Goal: Task Accomplishment & Management: Manage account settings

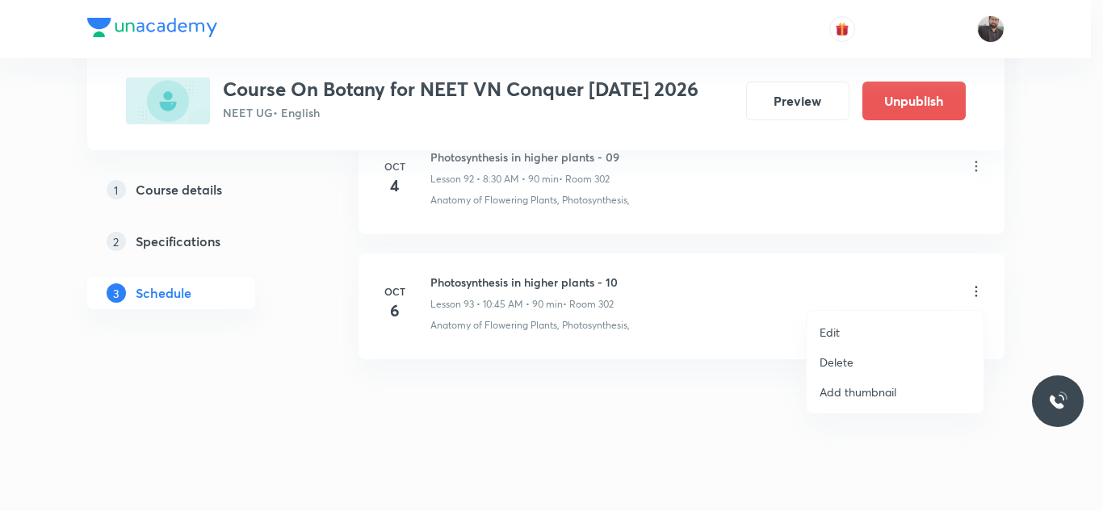
click at [834, 336] on p "Edit" at bounding box center [830, 332] width 20 height 17
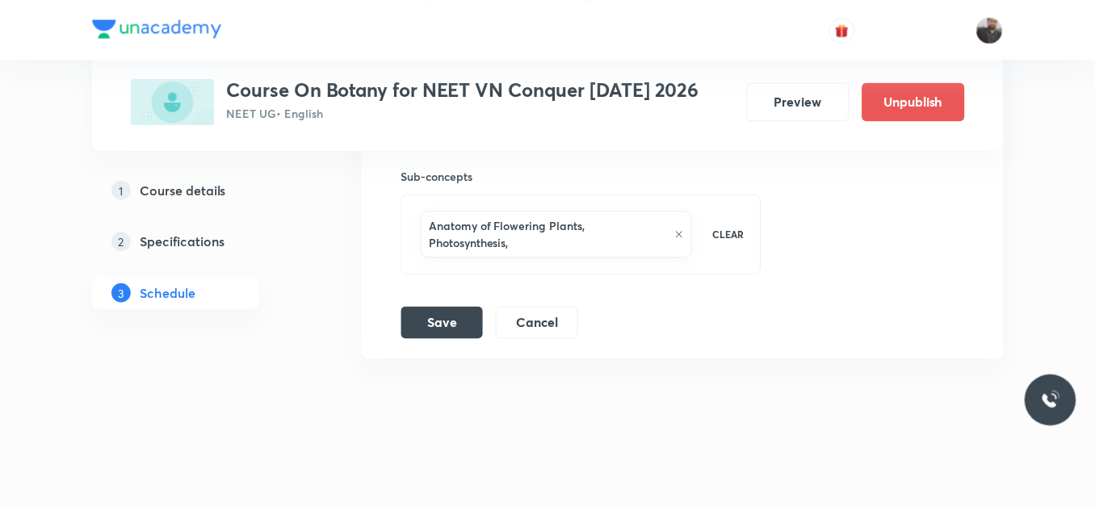
scroll to position [12321, 0]
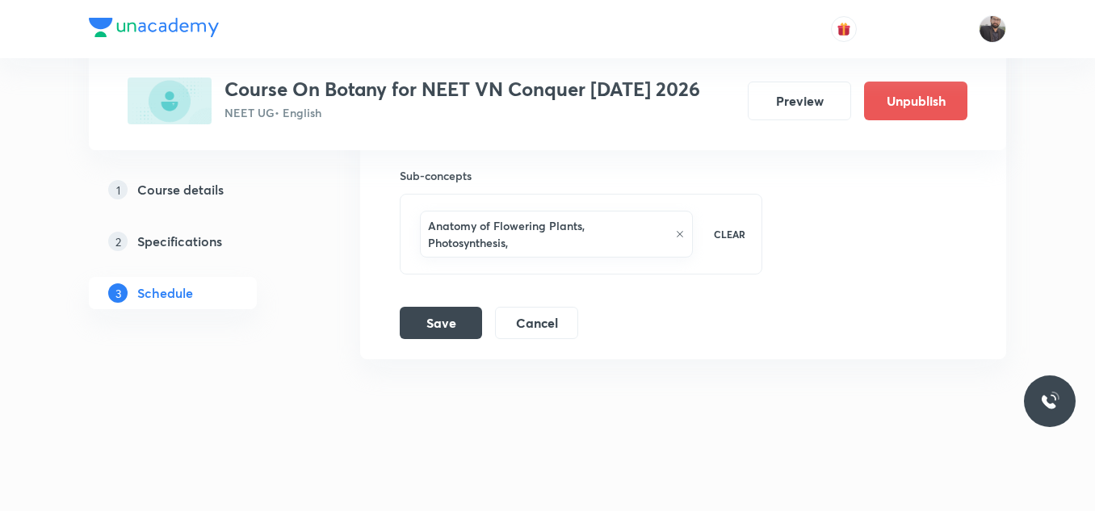
click at [680, 234] on icon at bounding box center [680, 234] width 6 height 6
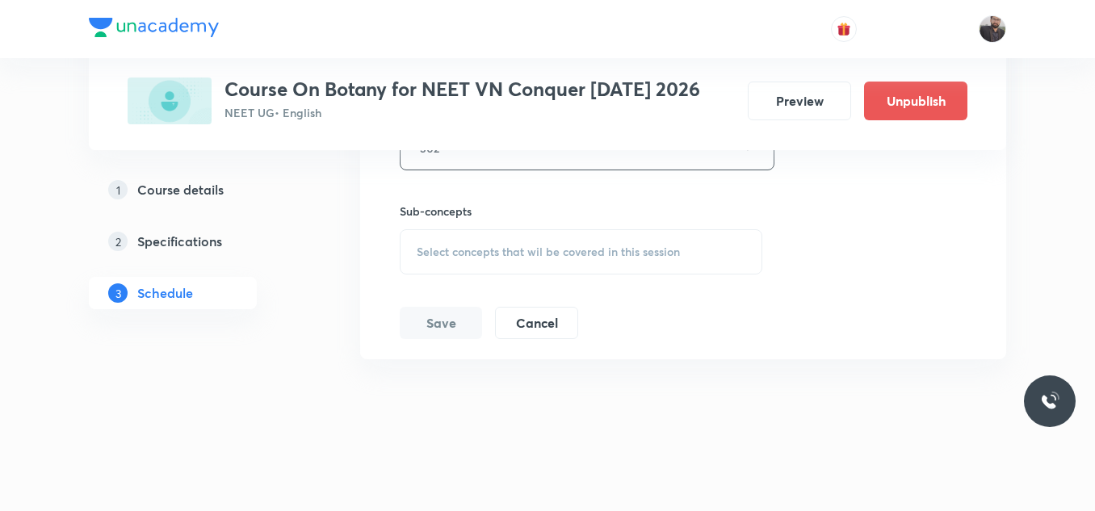
click at [496, 262] on div "Select concepts that wil be covered in this session" at bounding box center [581, 251] width 363 height 45
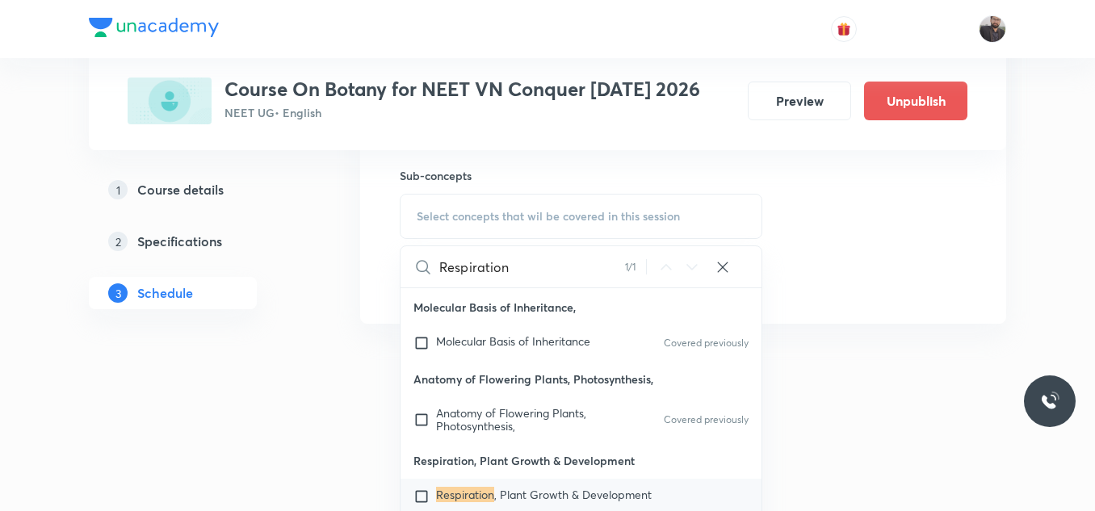
scroll to position [12382, 0]
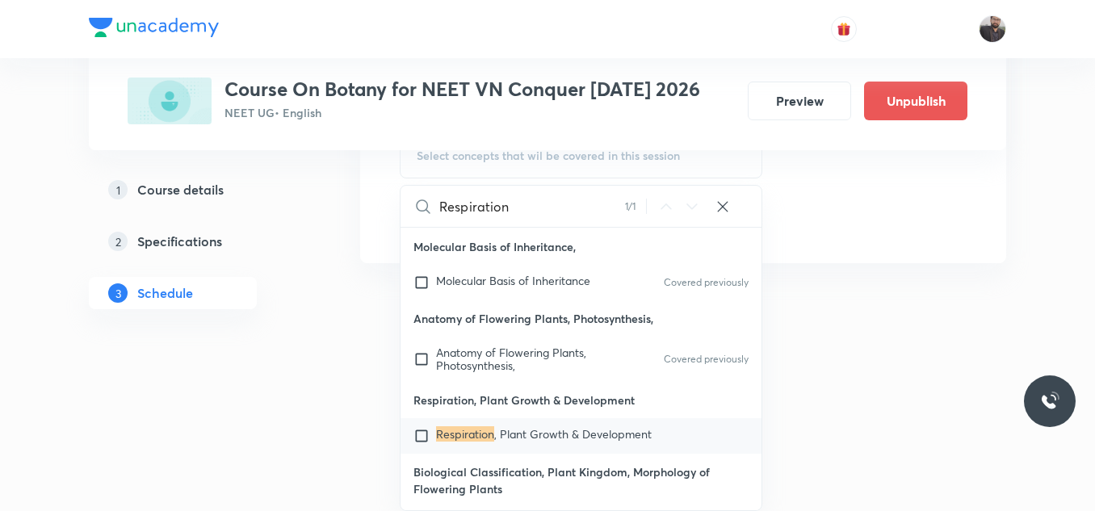
type input "Respiration"
click at [501, 430] on span ", Plant Growth & Development" at bounding box center [572, 433] width 157 height 15
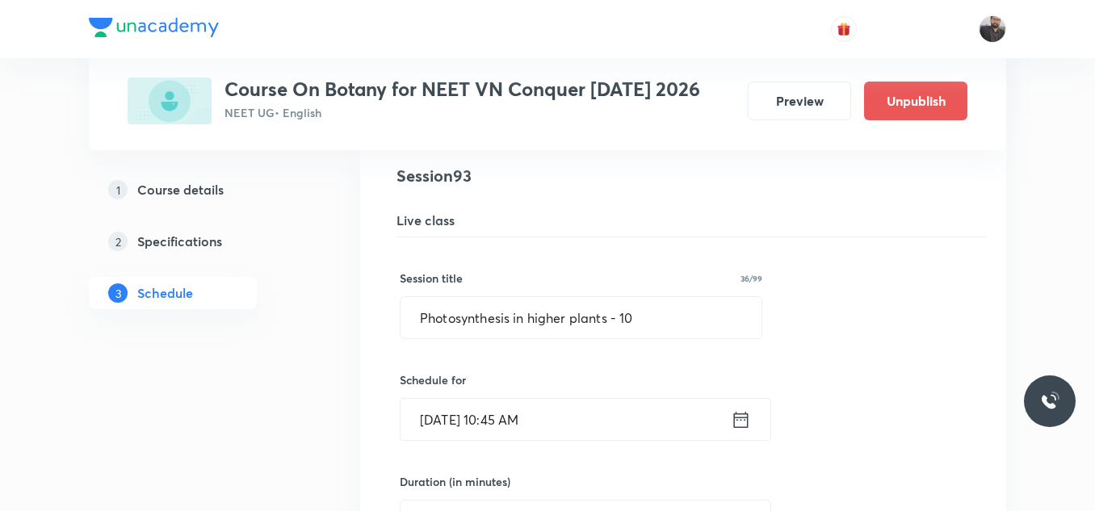
scroll to position [11836, 0]
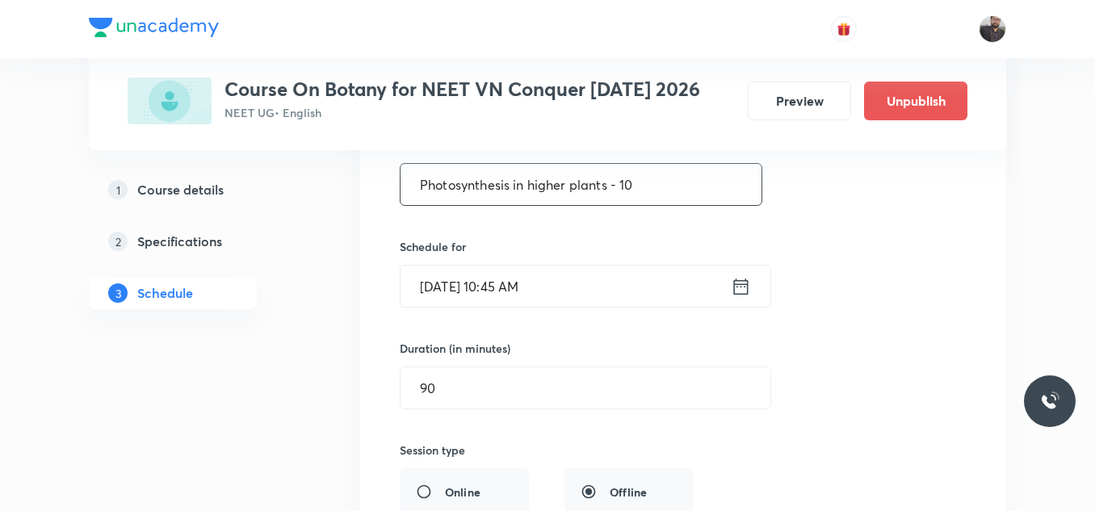
drag, startPoint x: 652, startPoint y: 181, endPoint x: 368, endPoint y: 171, distance: 283.6
click at [368, 171] on li "Photosynthesis in higher plants - 10 Lesson 93 • Room 302 Anatomy of Flowering …" at bounding box center [683, 418] width 646 height 817
paste input "Respiration in plants"
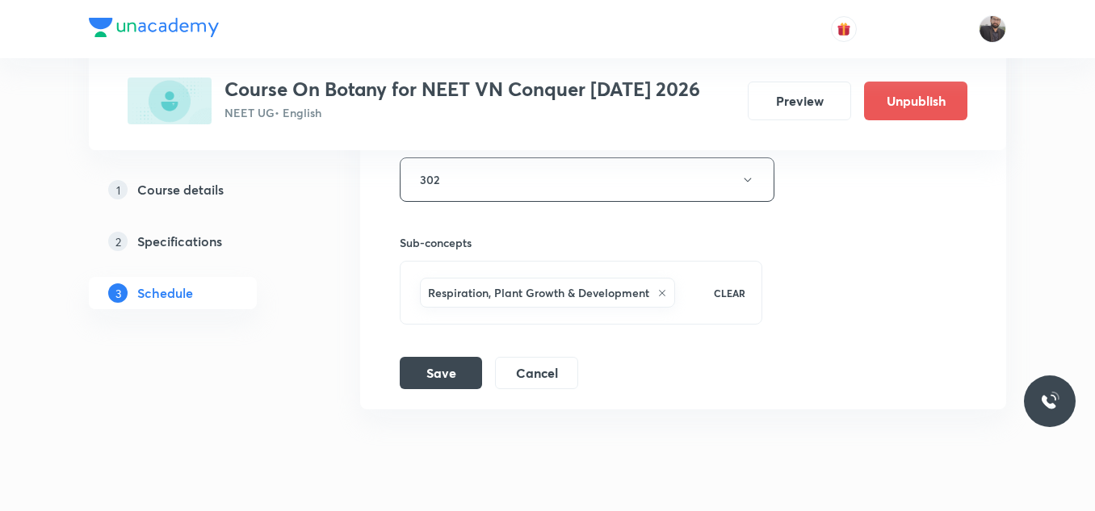
scroll to position [12255, 0]
type input "Respiration in plants - 01"
click at [458, 377] on button "Save" at bounding box center [441, 371] width 82 height 32
click at [444, 368] on button "Save" at bounding box center [441, 371] width 82 height 32
drag, startPoint x: 436, startPoint y: 178, endPoint x: 461, endPoint y: 308, distance: 132.4
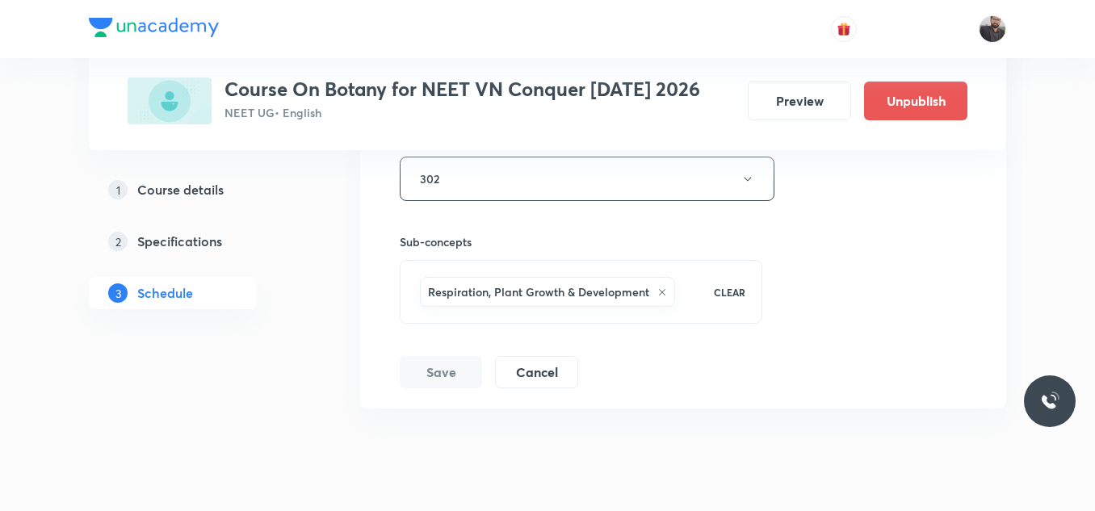
click at [461, 308] on div "Session title 26/99 Respiration in plants - 01 ​ Schedule for Oct 6, 2025, 10:4…" at bounding box center [683, 36] width 567 height 703
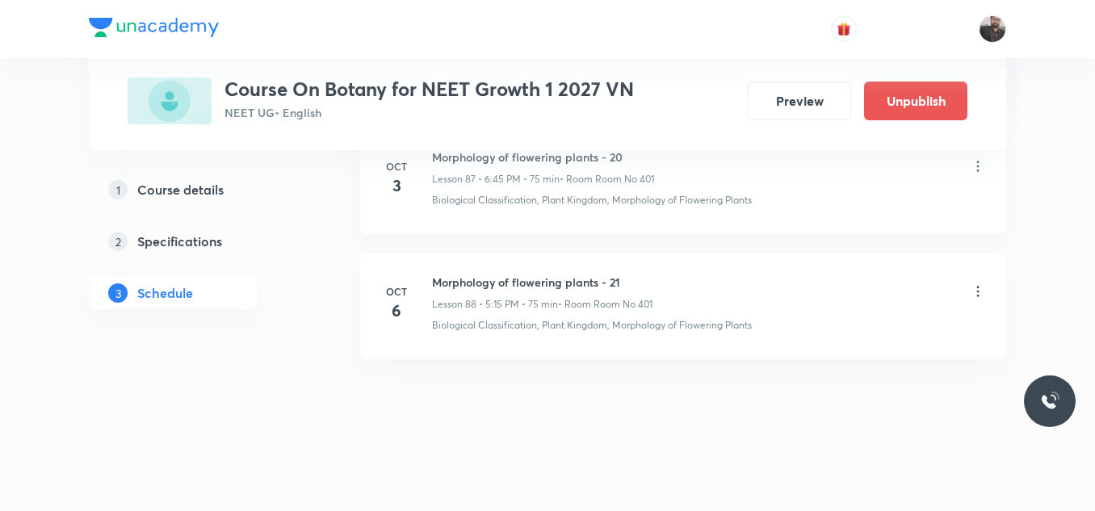
click at [979, 291] on icon at bounding box center [978, 291] width 2 height 10
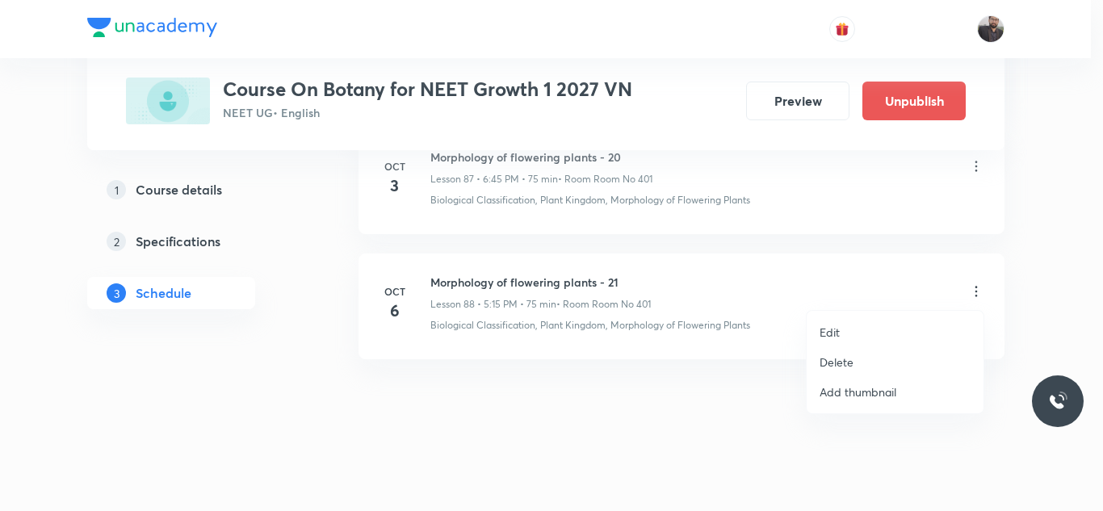
click at [864, 326] on li "Edit" at bounding box center [895, 332] width 177 height 30
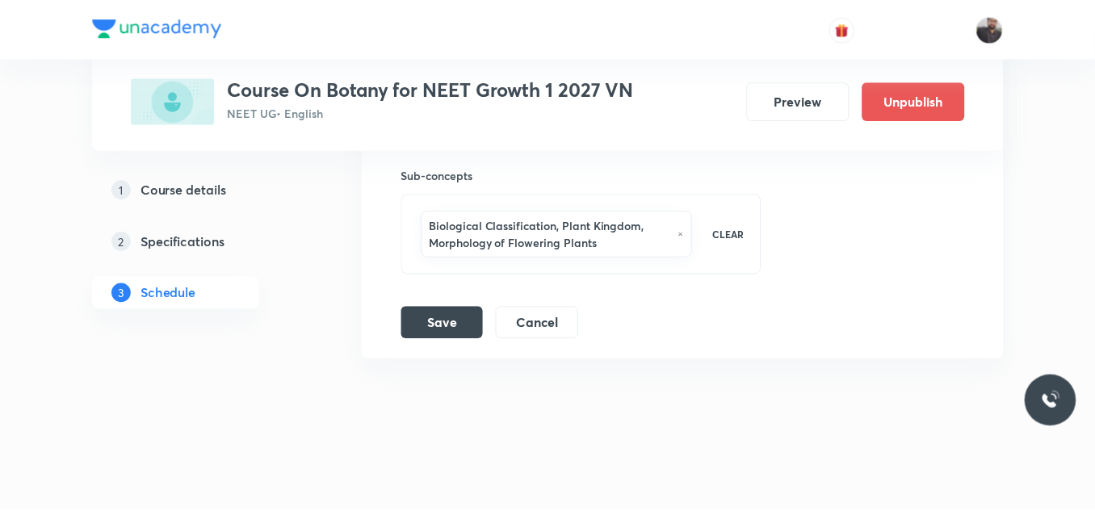
scroll to position [11695, 0]
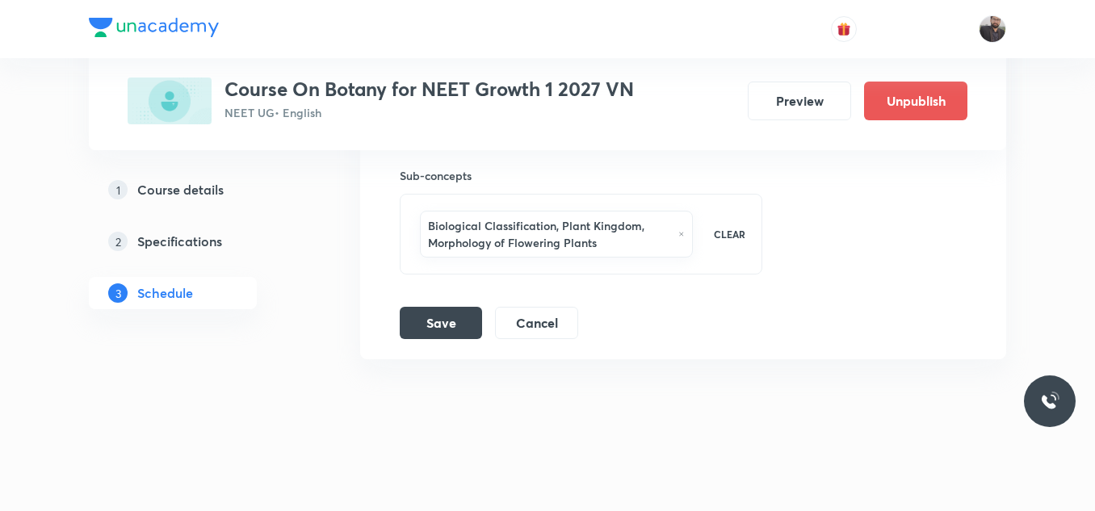
click at [682, 236] on icon at bounding box center [681, 234] width 6 height 10
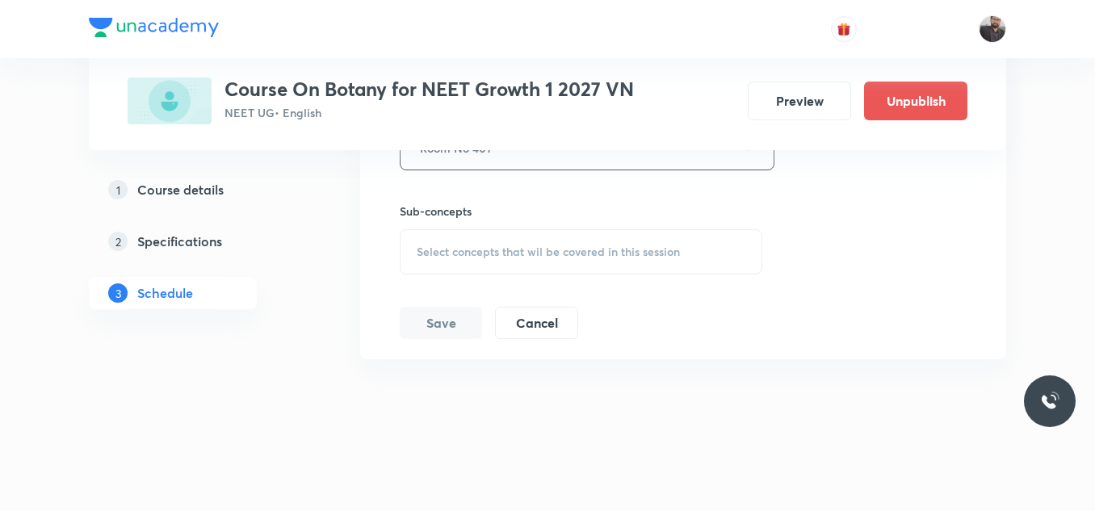
click at [543, 238] on div "Select concepts that wil be covered in this session" at bounding box center [581, 251] width 363 height 45
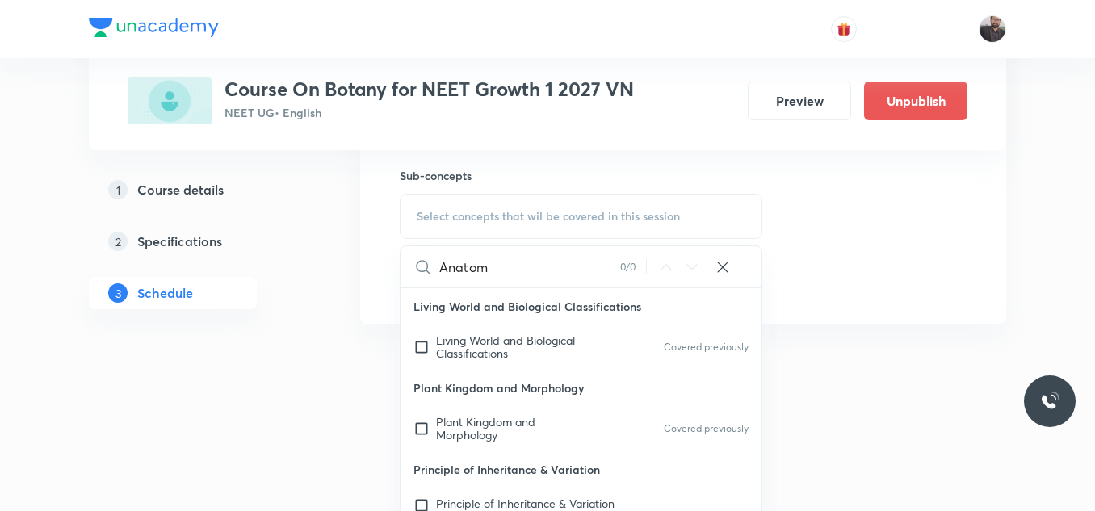
scroll to position [11702, 0]
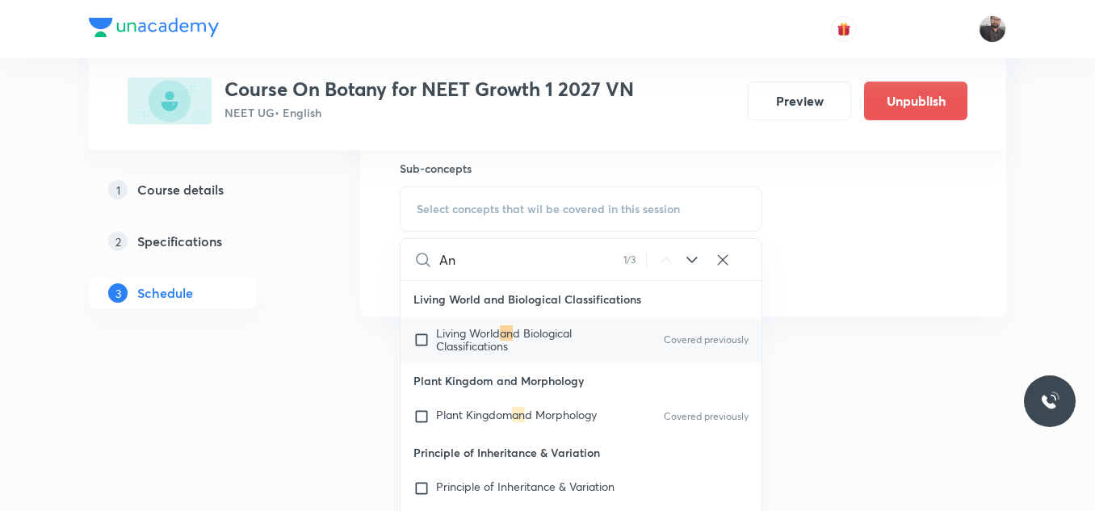
type input "A"
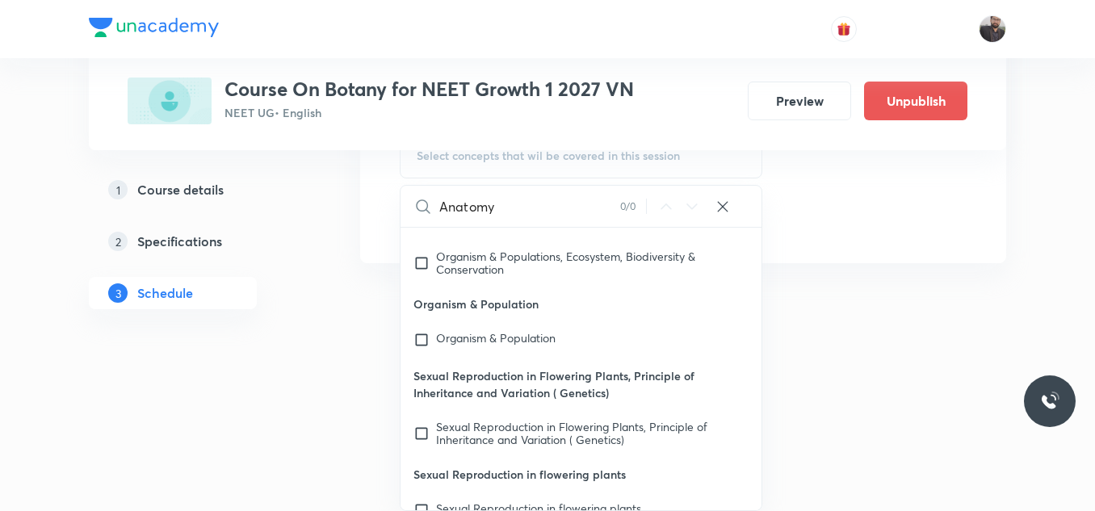
scroll to position [621, 0]
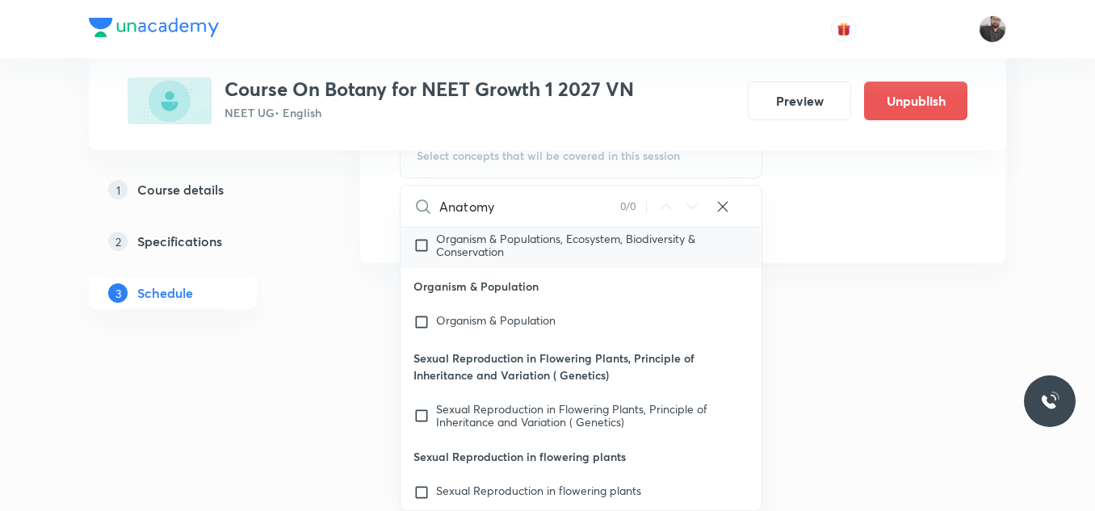
type input "Anatomy"
click at [535, 262] on div "Organism & Populations, Ecosystem, Biodiversity & Conservation" at bounding box center [581, 245] width 361 height 45
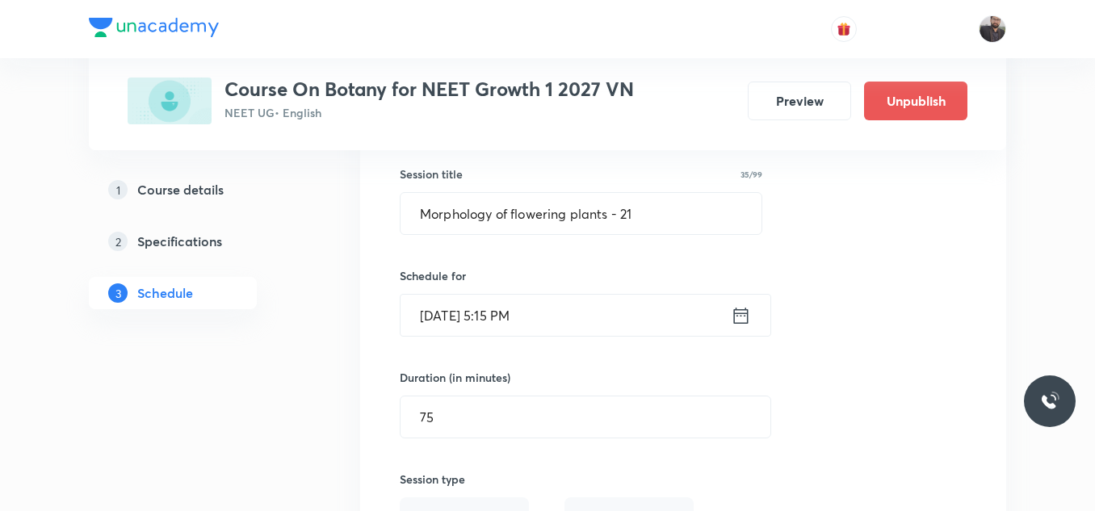
scroll to position [11181, 0]
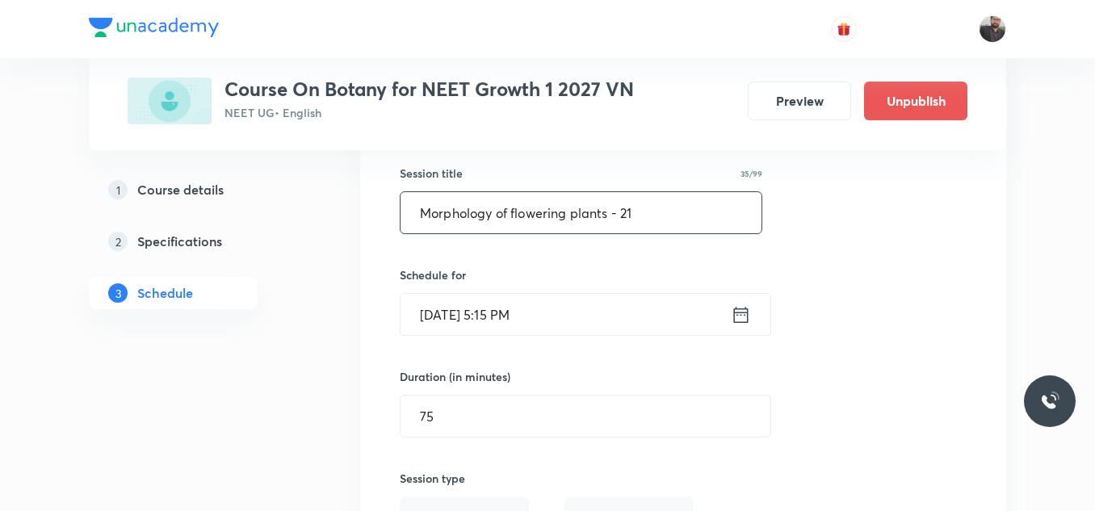
drag, startPoint x: 652, startPoint y: 203, endPoint x: 390, endPoint y: 208, distance: 261.7
click at [390, 208] on div "Morphology of flowering plants - 21 Lesson 88 • Room Room No 401 Biological Cla…" at bounding box center [683, 456] width 606 height 794
paste input "Anatomy of flowering plants"
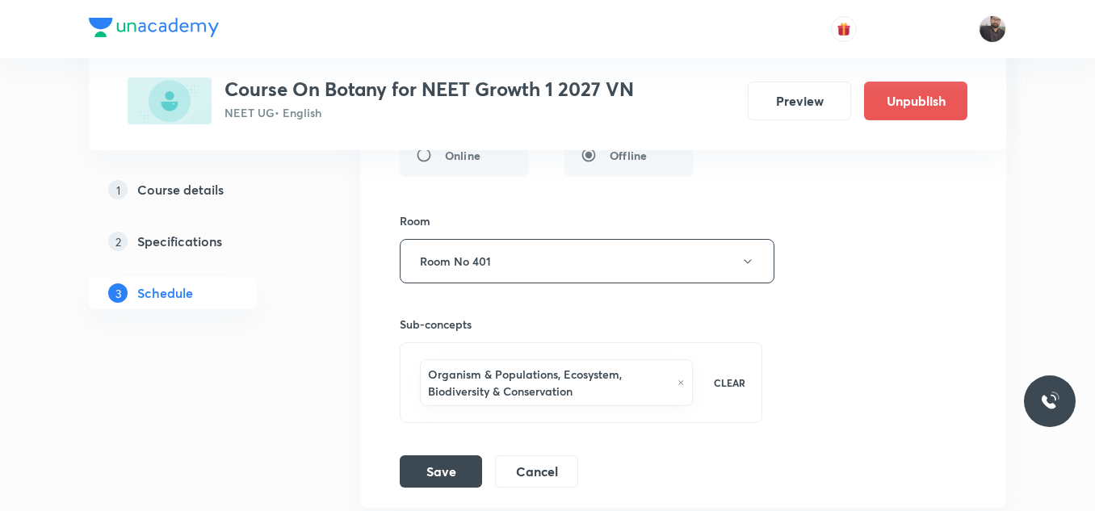
scroll to position [11695, 0]
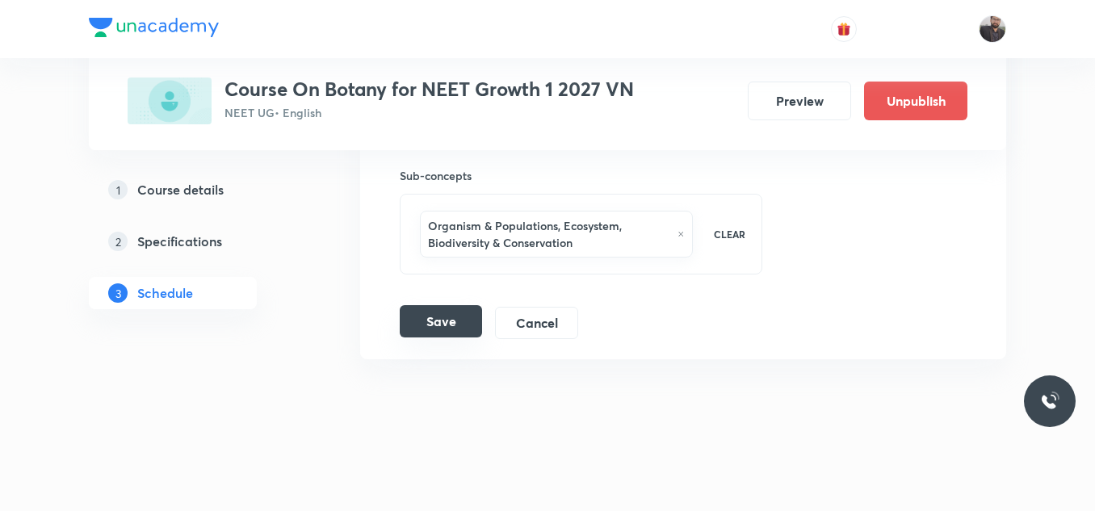
type input "Anatomy of flowering plants - 01"
click at [450, 335] on button "Save" at bounding box center [441, 321] width 82 height 32
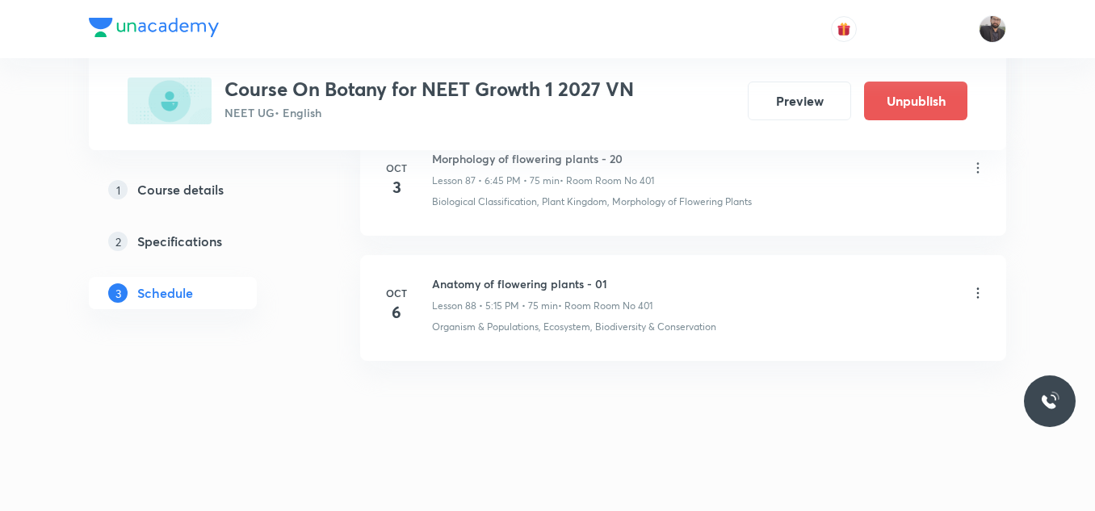
scroll to position [11057, 0]
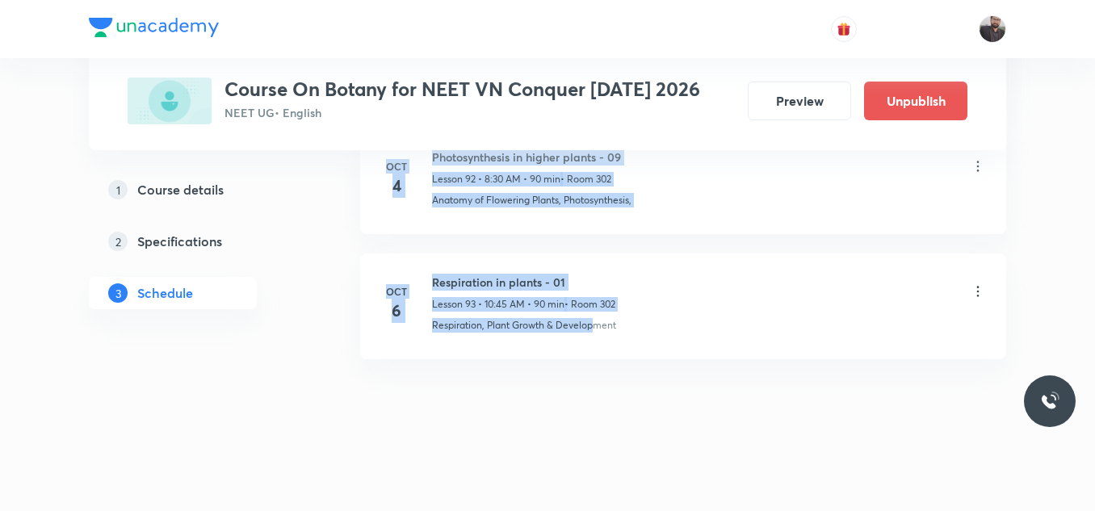
drag, startPoint x: 390, startPoint y: 162, endPoint x: 598, endPoint y: 362, distance: 288.4
click at [405, 169] on h6 "Oct" at bounding box center [396, 166] width 32 height 15
drag, startPoint x: 379, startPoint y: 161, endPoint x: 677, endPoint y: 353, distance: 354.6
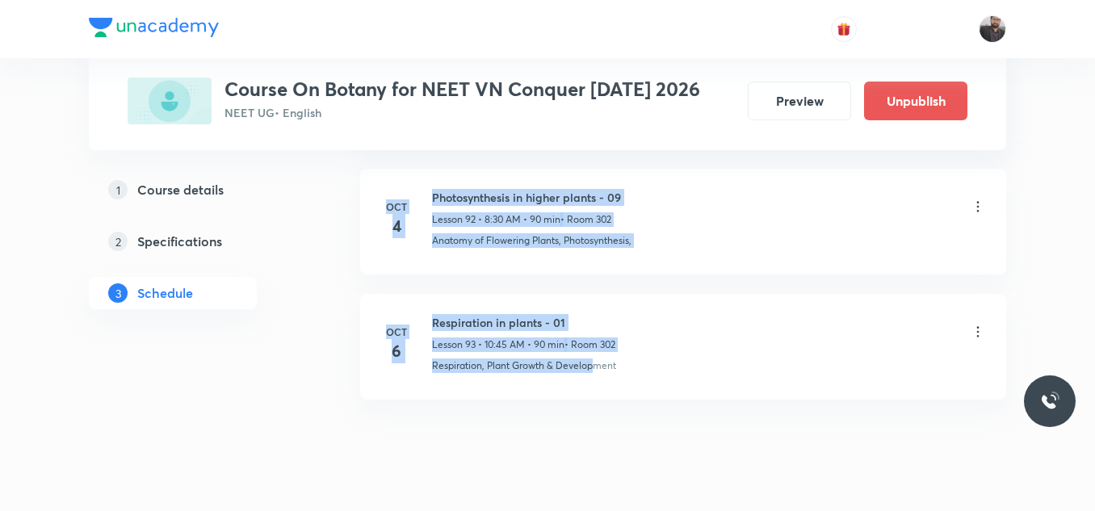
scroll to position [12425, 0]
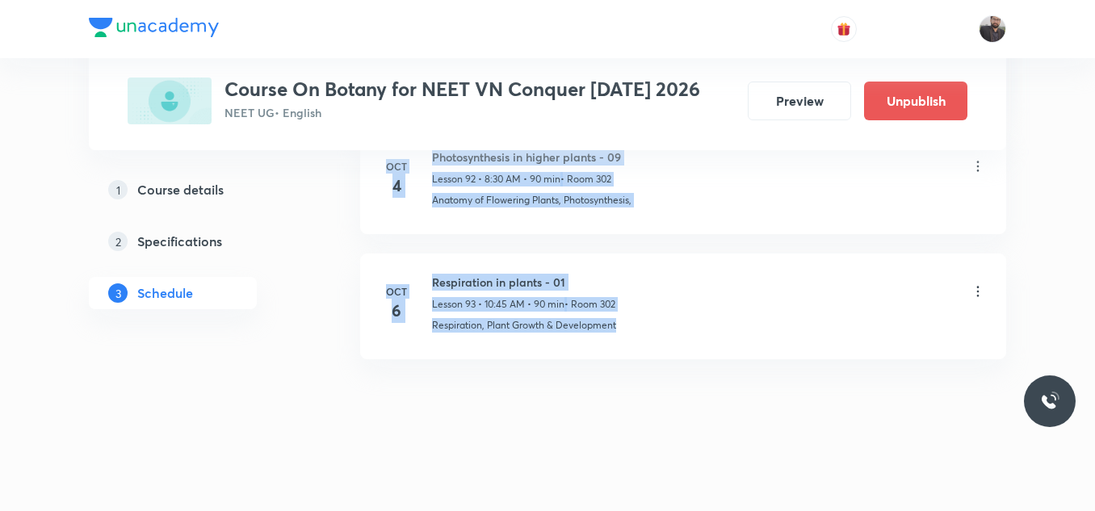
drag, startPoint x: 387, startPoint y: 206, endPoint x: 729, endPoint y: 427, distance: 407.7
drag, startPoint x: 386, startPoint y: 198, endPoint x: 745, endPoint y: 321, distance: 380.0
